Goal: Check status: Check status

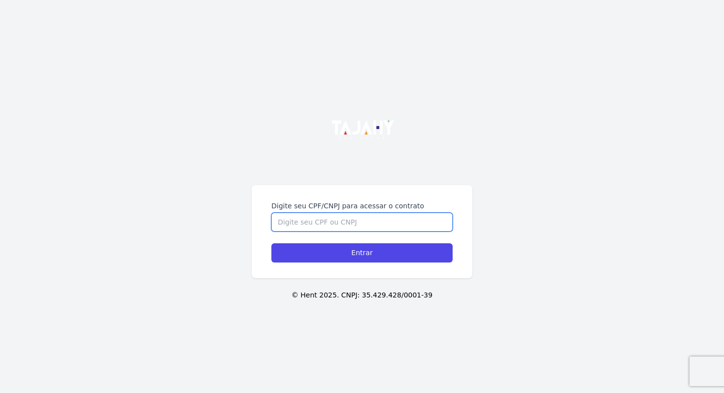
click at [381, 213] on input "Digite seu CPF/CNPJ para acessar o contrato" at bounding box center [361, 222] width 181 height 19
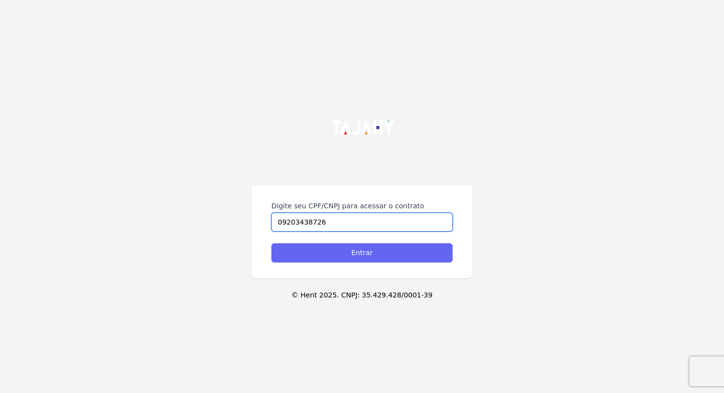
type input "09203438726"
click at [387, 255] on input "Entrar" at bounding box center [361, 252] width 181 height 19
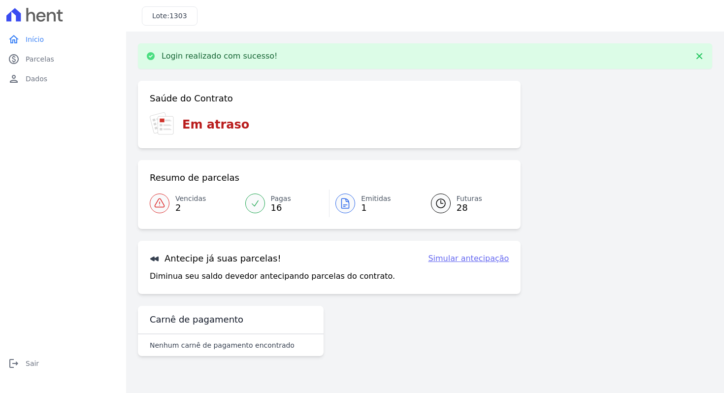
click at [187, 196] on span "Vencidas" at bounding box center [190, 198] width 31 height 10
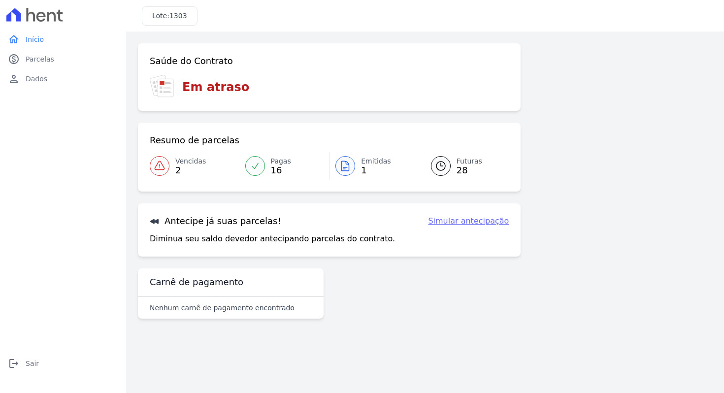
click at [175, 160] on span "Vencidas" at bounding box center [190, 161] width 31 height 10
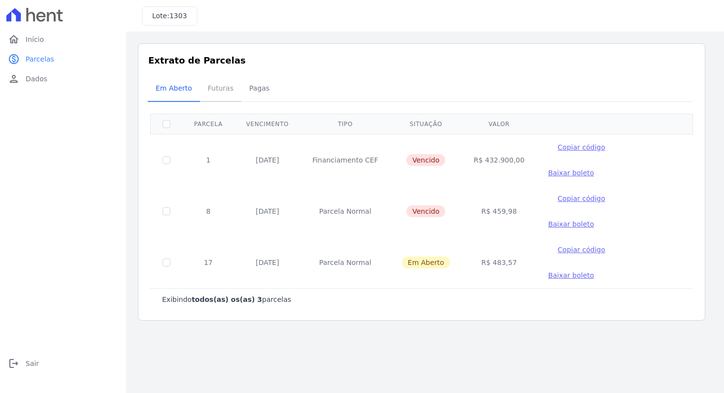
click at [217, 91] on span "Futuras" at bounding box center [220, 88] width 37 height 20
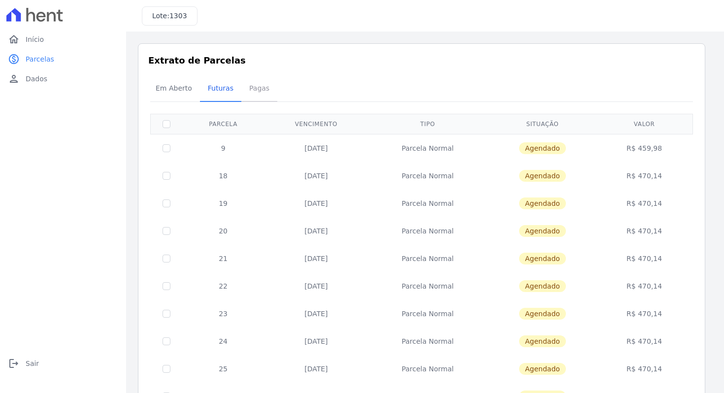
click at [254, 87] on span "Pagas" at bounding box center [259, 88] width 32 height 20
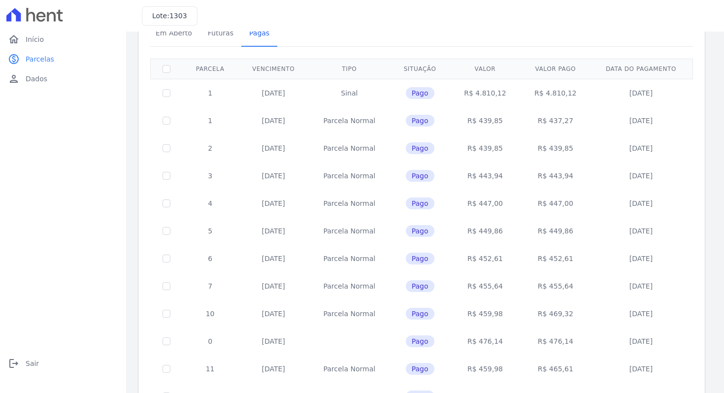
scroll to position [54, 0]
click at [167, 66] on input "checkbox" at bounding box center [166, 70] width 8 height 8
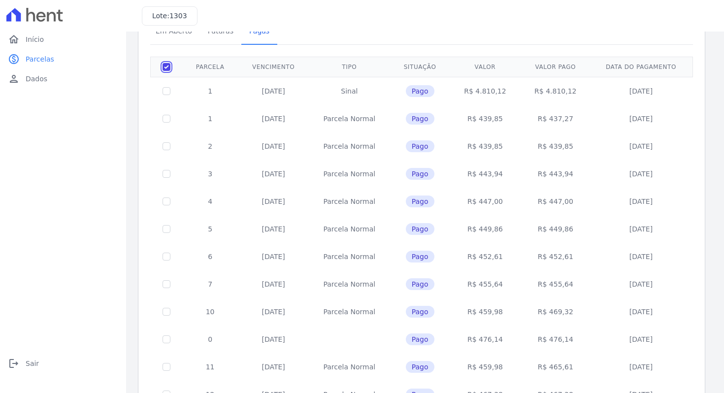
scroll to position [58, 0]
click at [168, 65] on input "checkbox" at bounding box center [166, 67] width 8 height 8
checkbox input "false"
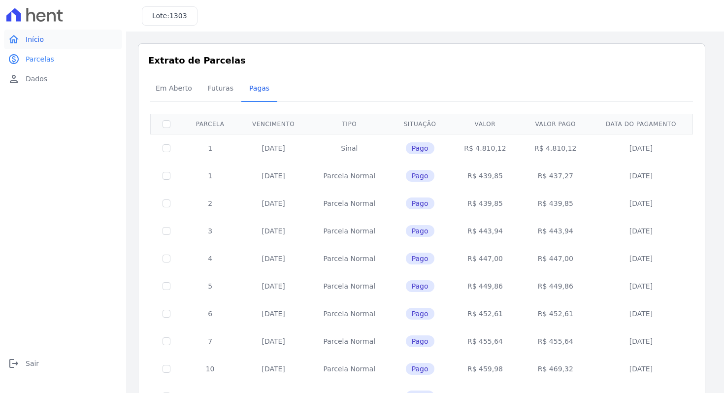
click at [38, 39] on span "Início" at bounding box center [35, 39] width 18 height 10
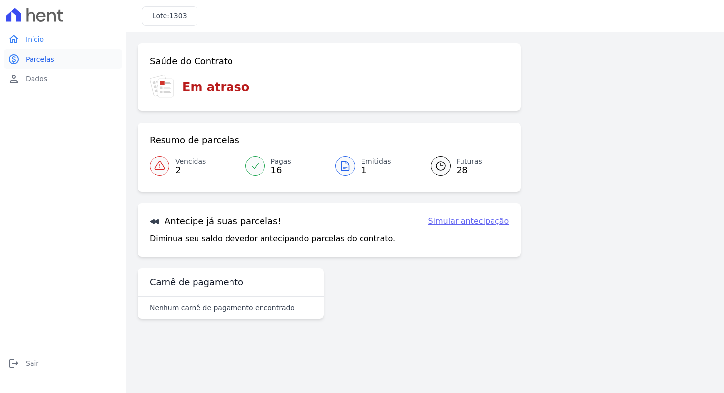
click at [31, 62] on span "Parcelas" at bounding box center [40, 59] width 29 height 10
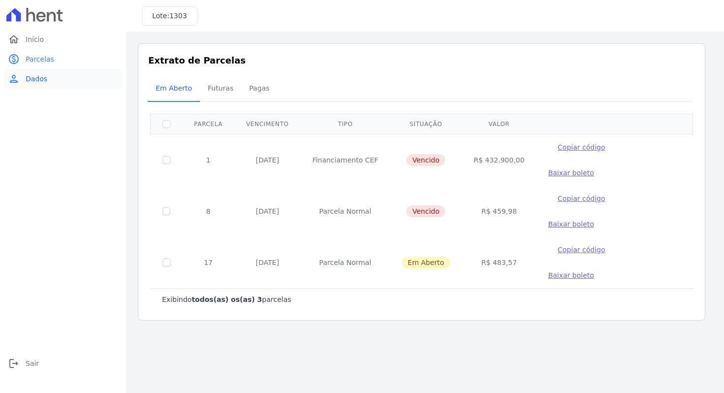
click at [32, 81] on span "Dados" at bounding box center [37, 79] width 22 height 10
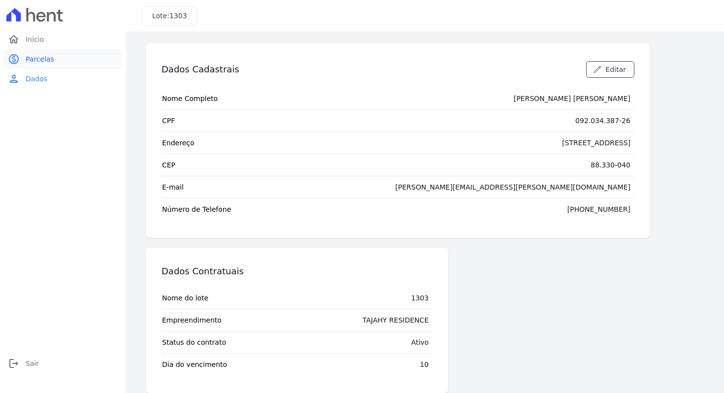
click at [33, 62] on span "Parcelas" at bounding box center [40, 59] width 29 height 10
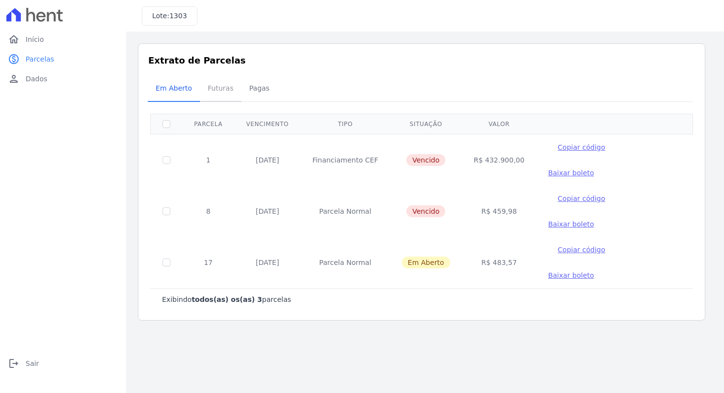
click at [213, 88] on span "Futuras" at bounding box center [220, 88] width 37 height 20
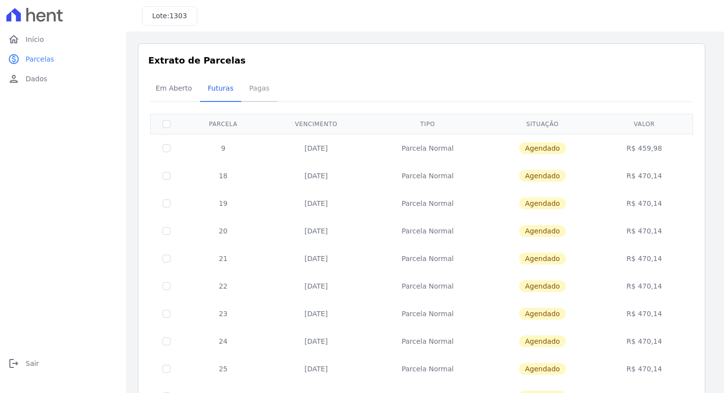
click at [253, 88] on span "Pagas" at bounding box center [259, 88] width 32 height 20
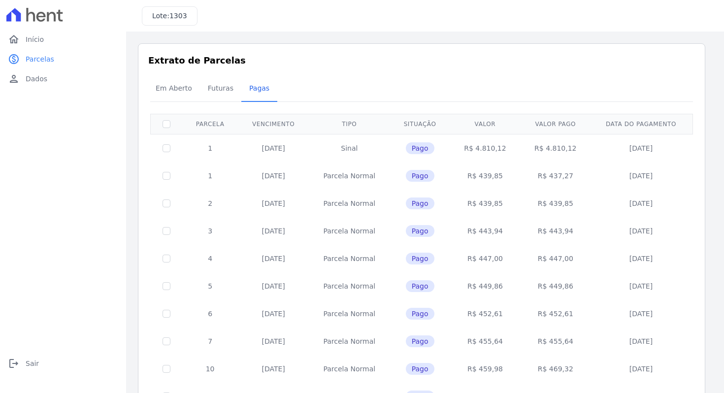
click at [288, 151] on td "24/05/2024" at bounding box center [273, 148] width 71 height 28
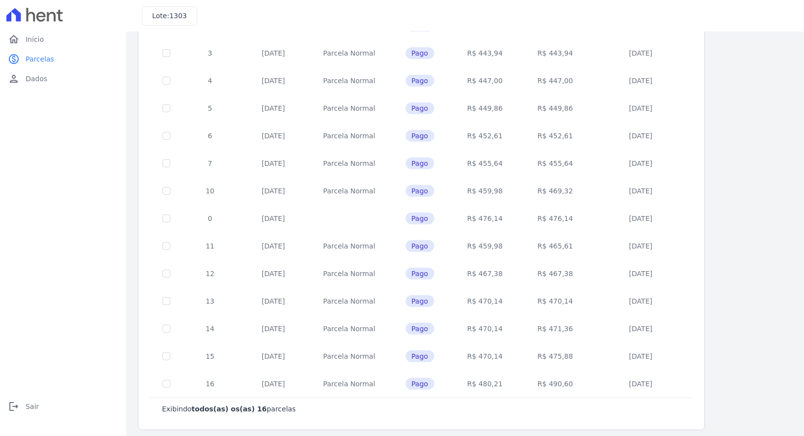
scroll to position [181, 0]
